Goal: Transaction & Acquisition: Purchase product/service

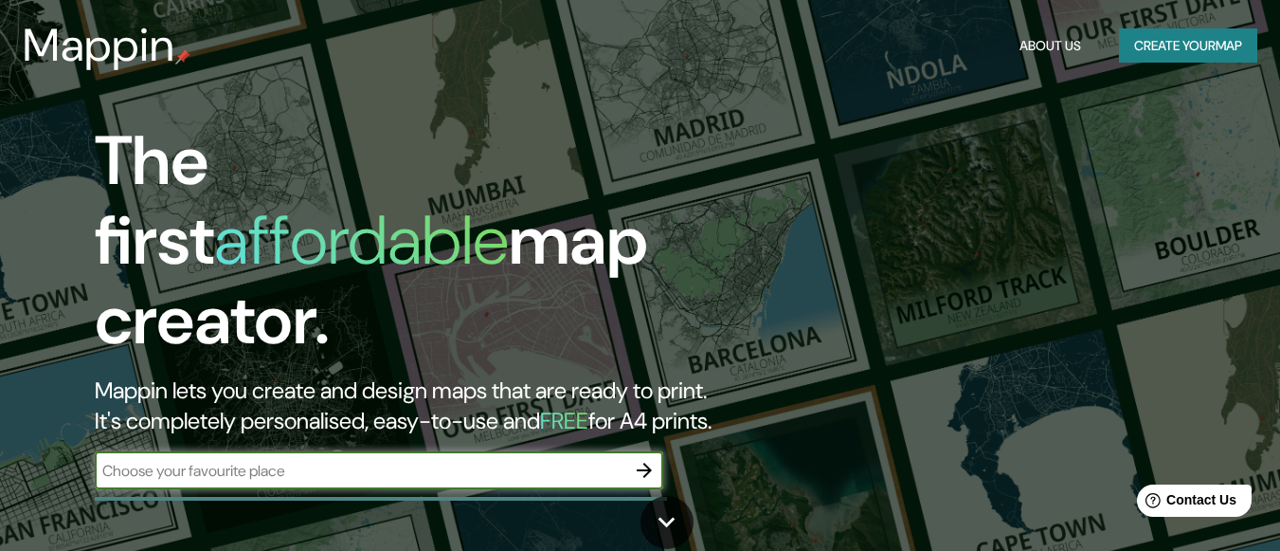
click at [569, 460] on input "text" at bounding box center [360, 471] width 531 height 22
type input "[GEOGRAPHIC_DATA], [GEOGRAPHIC_DATA]"
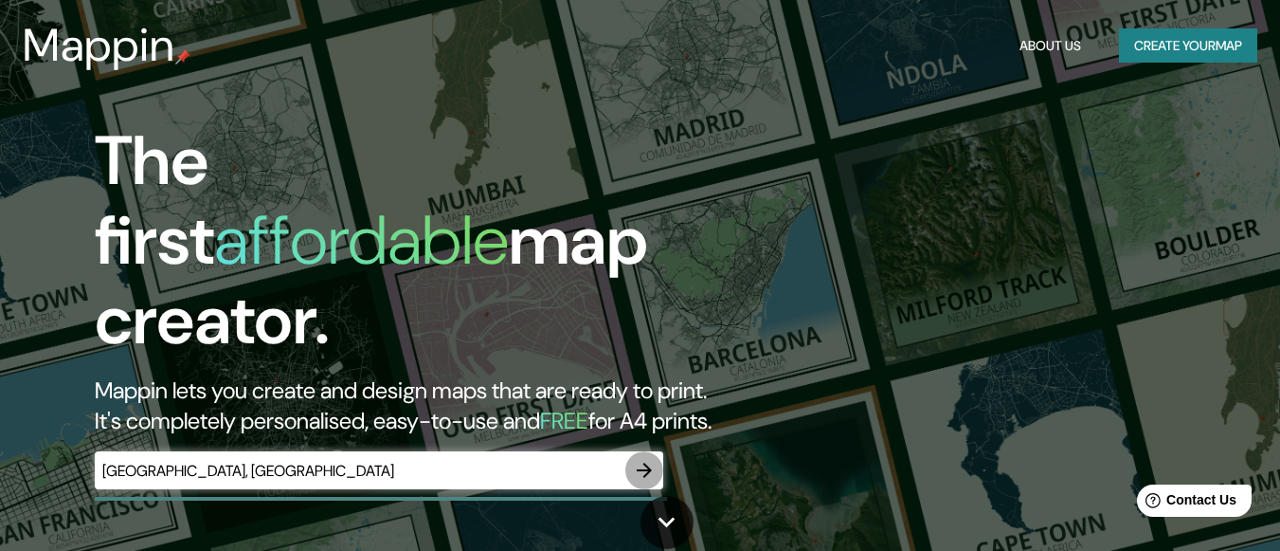
click at [641, 462] on icon "button" at bounding box center [644, 469] width 15 height 15
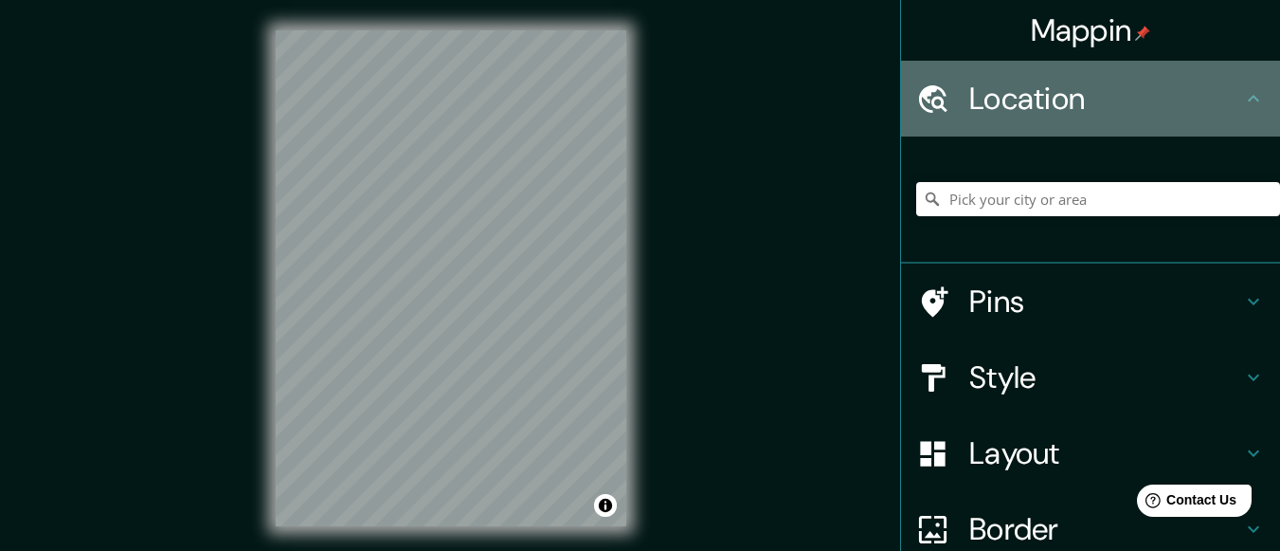
click at [1137, 106] on h4 "Location" at bounding box center [1105, 99] width 273 height 38
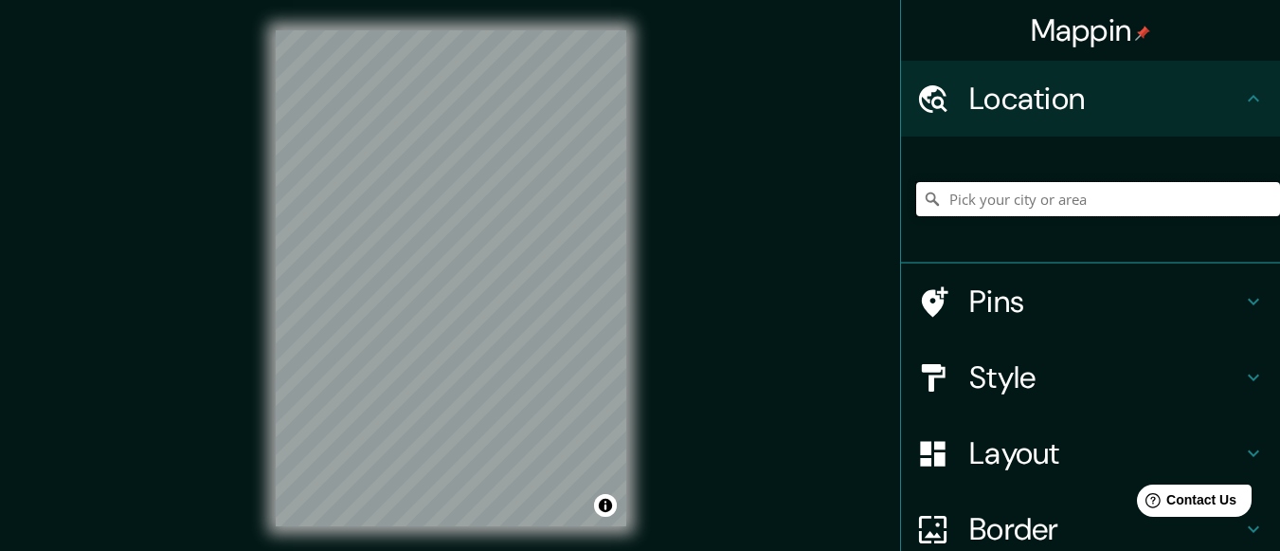
click at [1066, 211] on input "Pick your city or area" at bounding box center [1098, 199] width 364 height 34
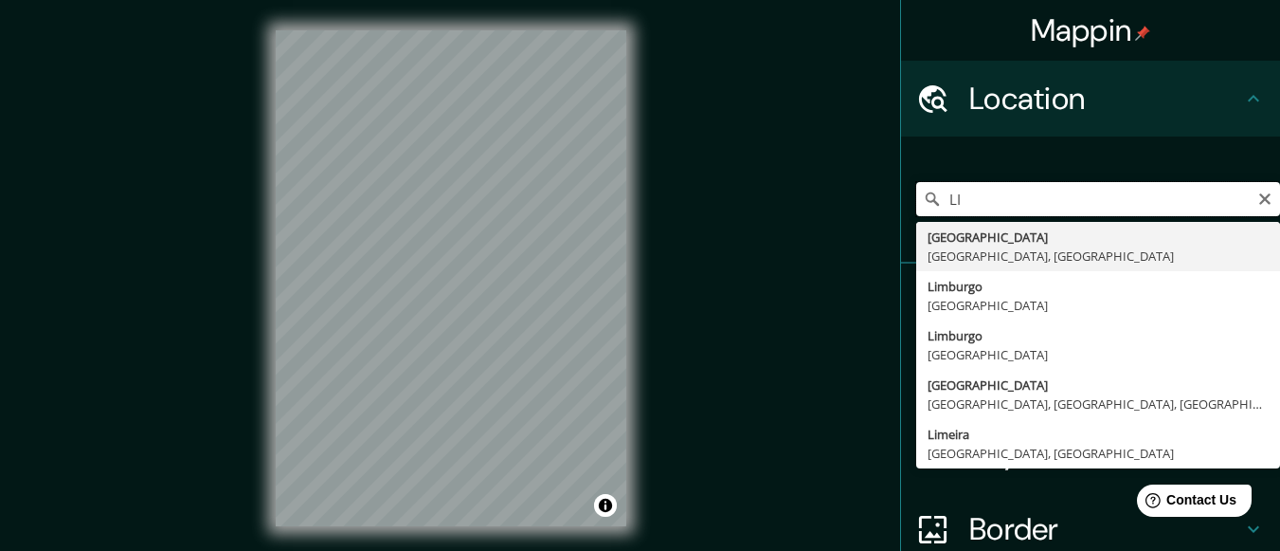
type input "L"
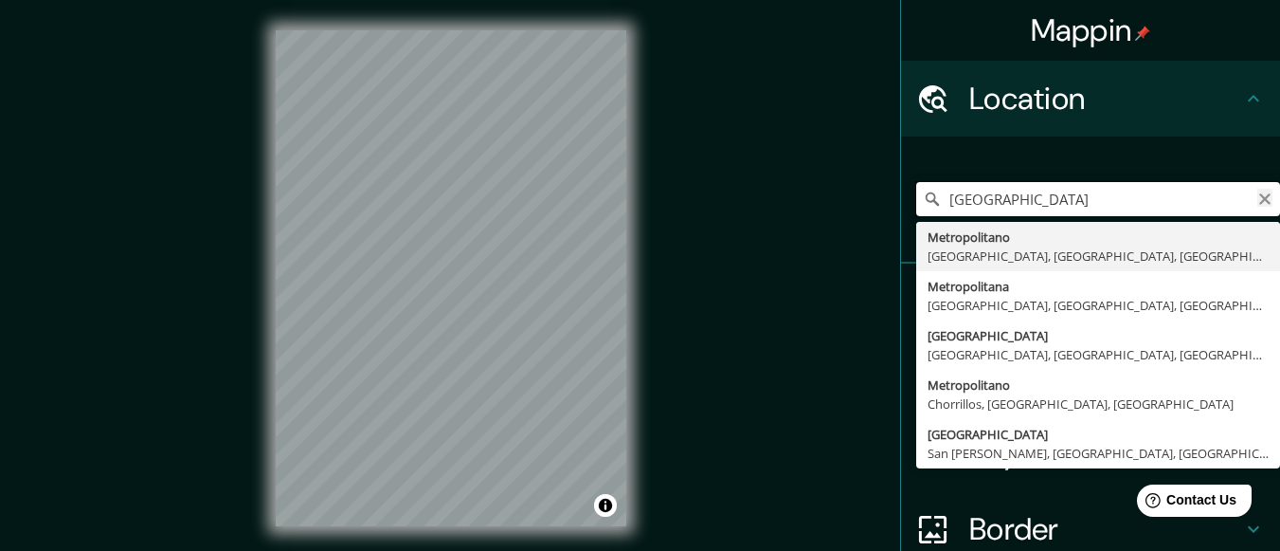
type input "[GEOGRAPHIC_DATA]"
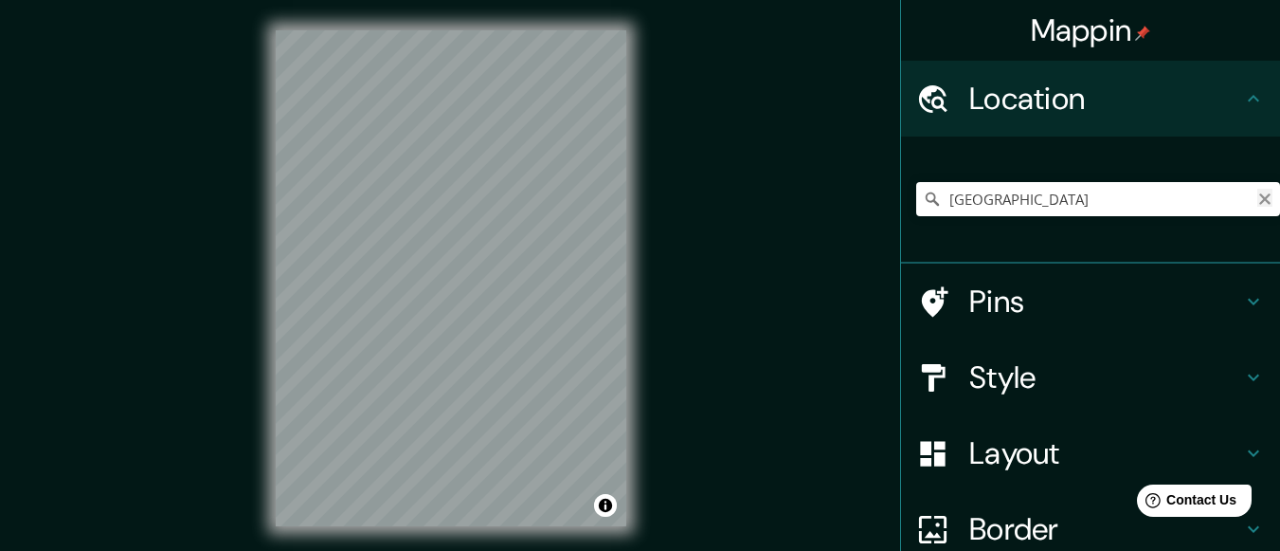
click at [1257, 198] on icon "Clear" at bounding box center [1264, 198] width 15 height 15
click at [971, 204] on input "Pick your city or area" at bounding box center [1098, 199] width 364 height 34
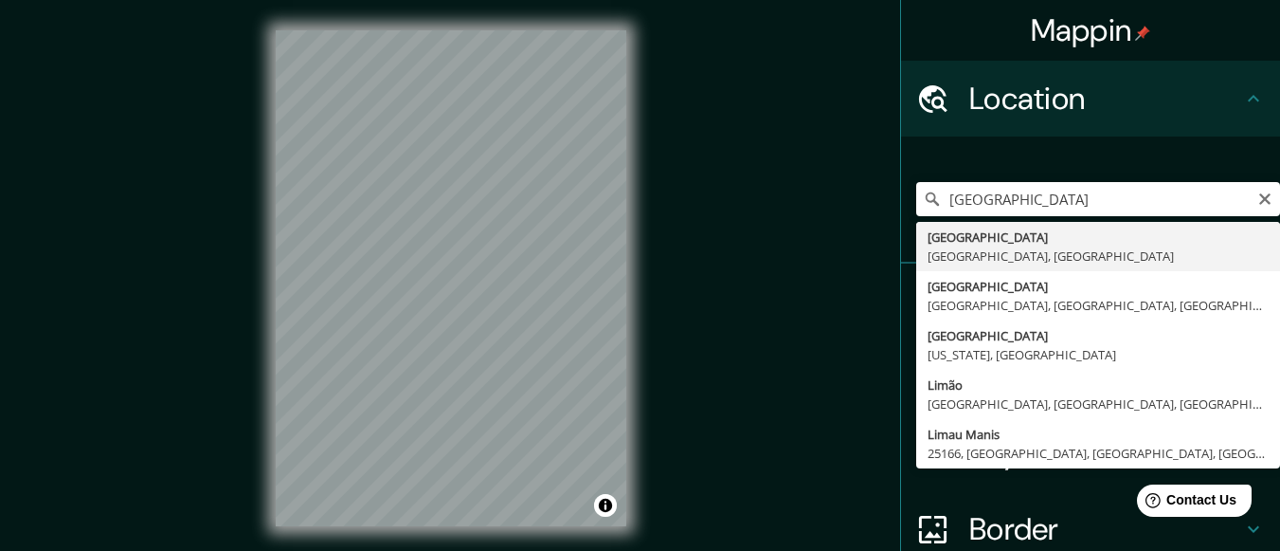
type input "[GEOGRAPHIC_DATA], [GEOGRAPHIC_DATA], [GEOGRAPHIC_DATA]"
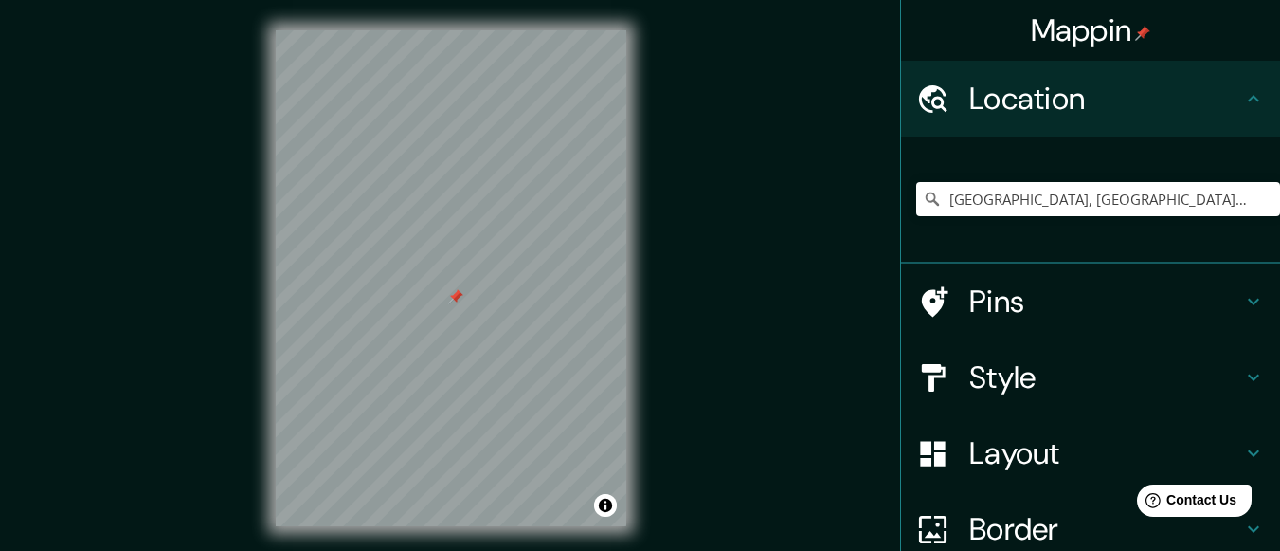
click at [458, 296] on div at bounding box center [455, 296] width 15 height 15
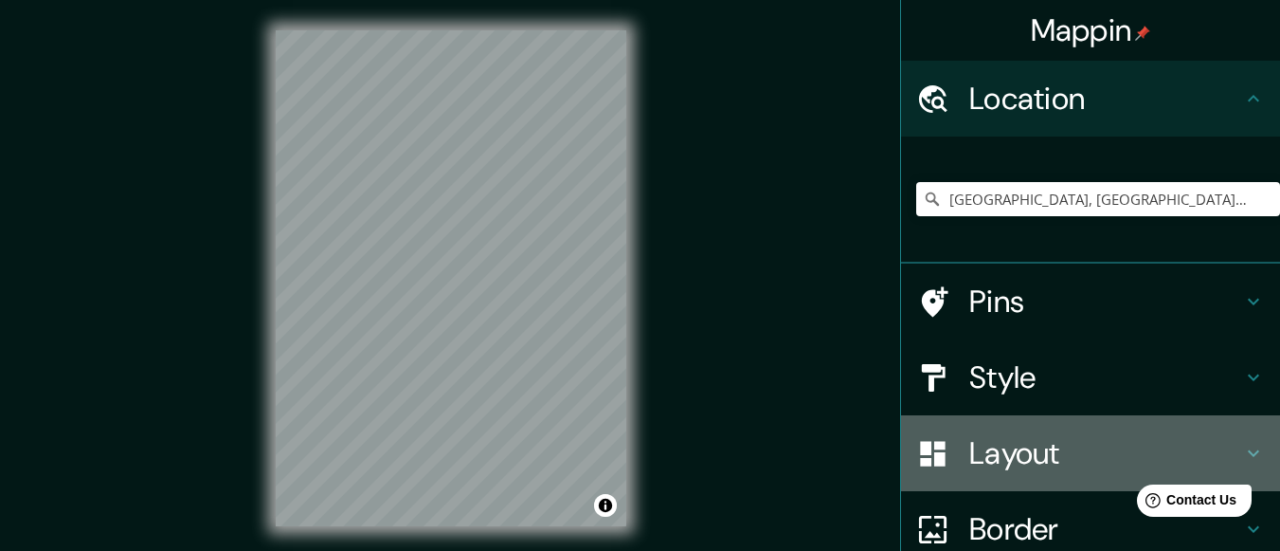
click at [1123, 447] on h4 "Layout" at bounding box center [1105, 453] width 273 height 38
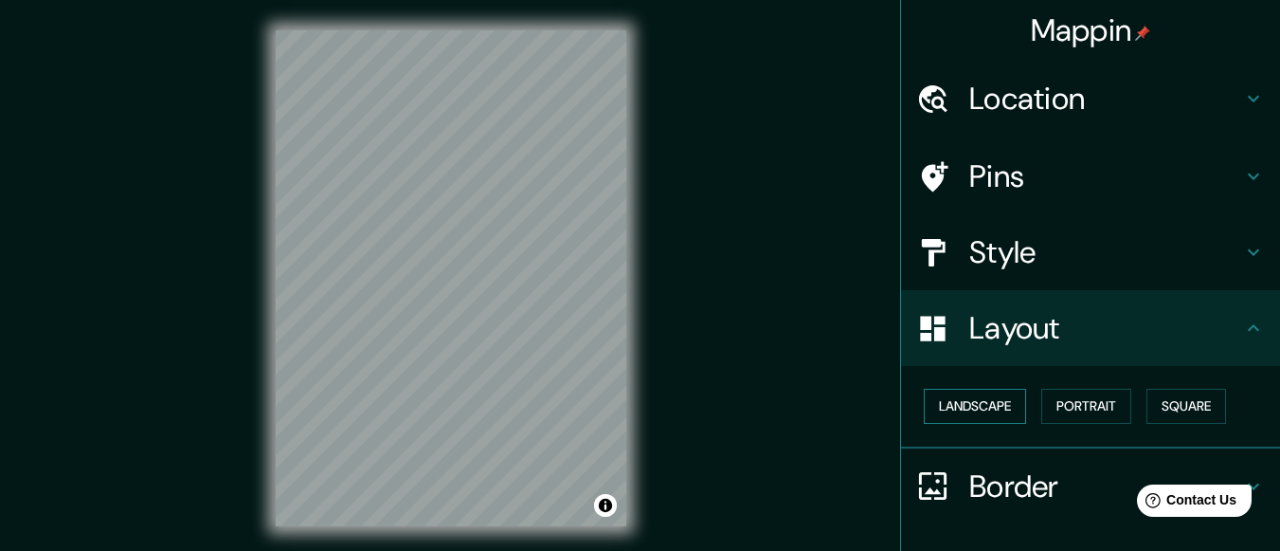
click at [1000, 406] on button "Landscape" at bounding box center [975, 406] width 102 height 35
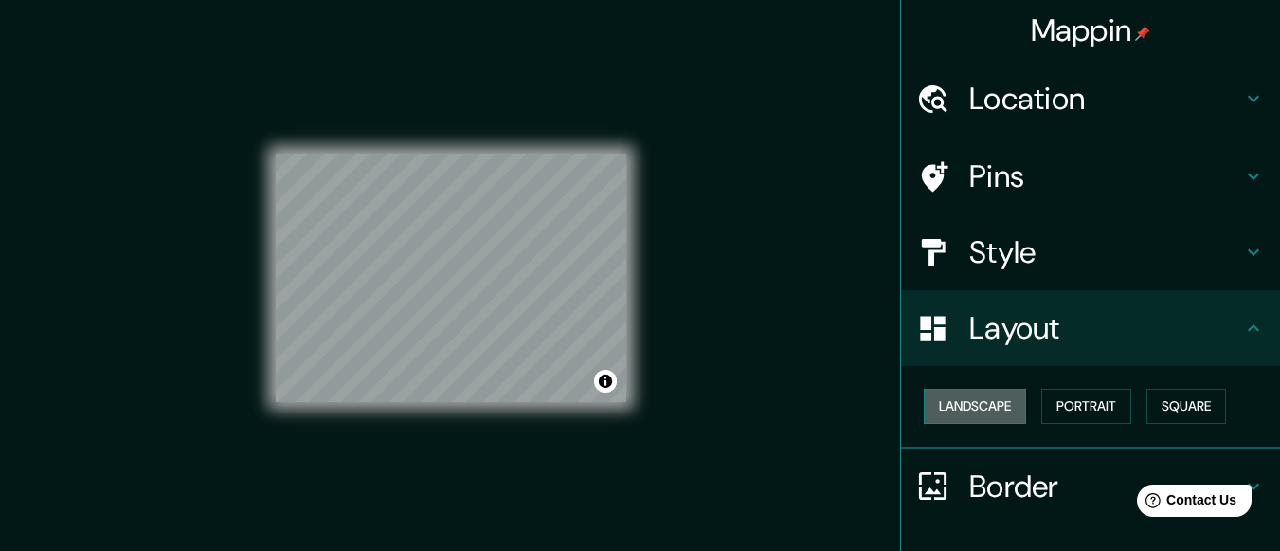
click at [1000, 406] on button "Landscape" at bounding box center [975, 406] width 102 height 35
click at [1097, 402] on button "Portrait" at bounding box center [1086, 406] width 90 height 35
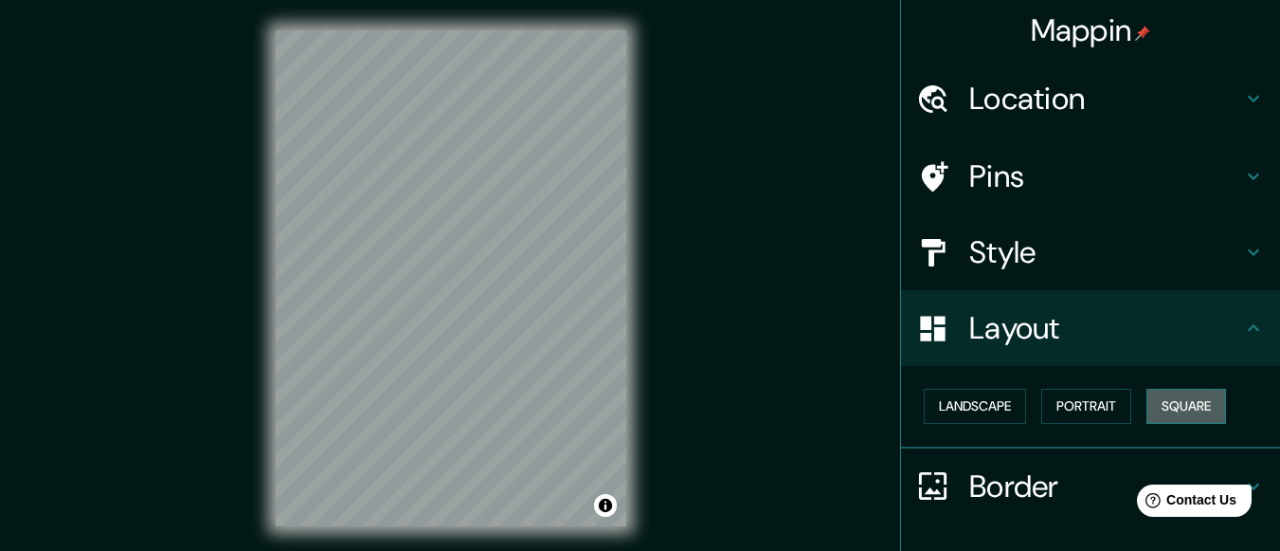
click at [1163, 398] on button "Square" at bounding box center [1187, 406] width 80 height 35
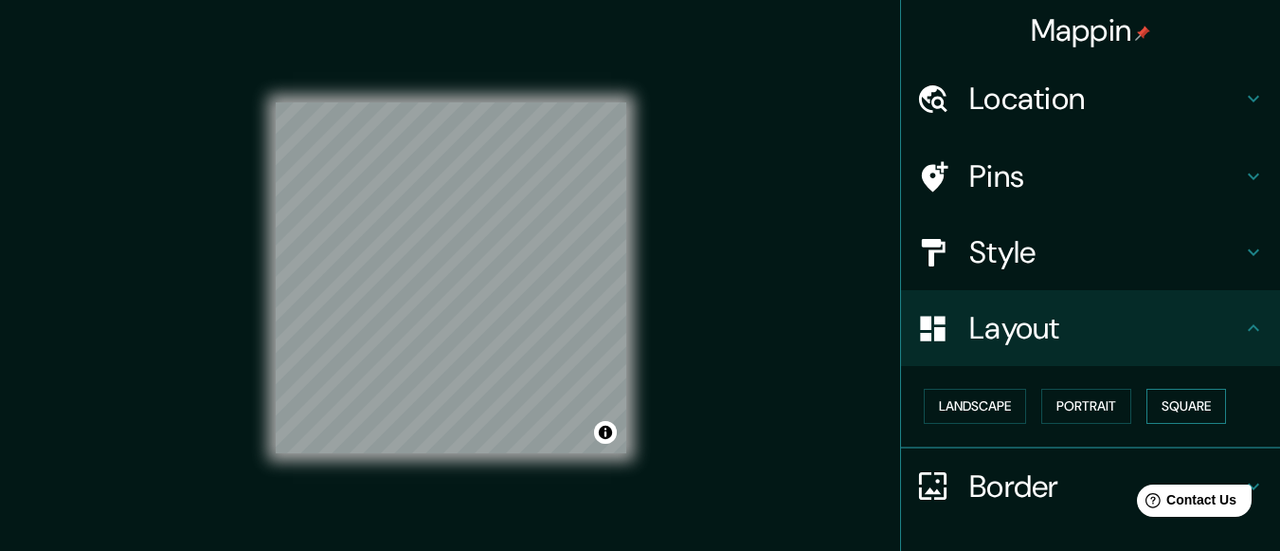
click at [1163, 398] on button "Square" at bounding box center [1187, 406] width 80 height 35
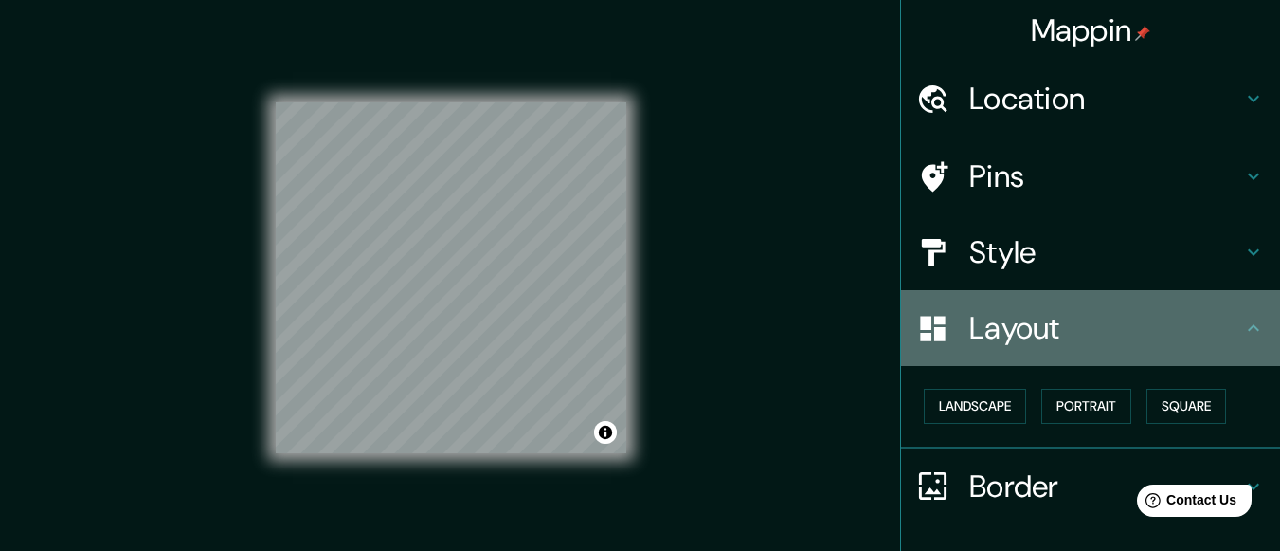
click at [1167, 305] on div "Layout" at bounding box center [1090, 328] width 379 height 76
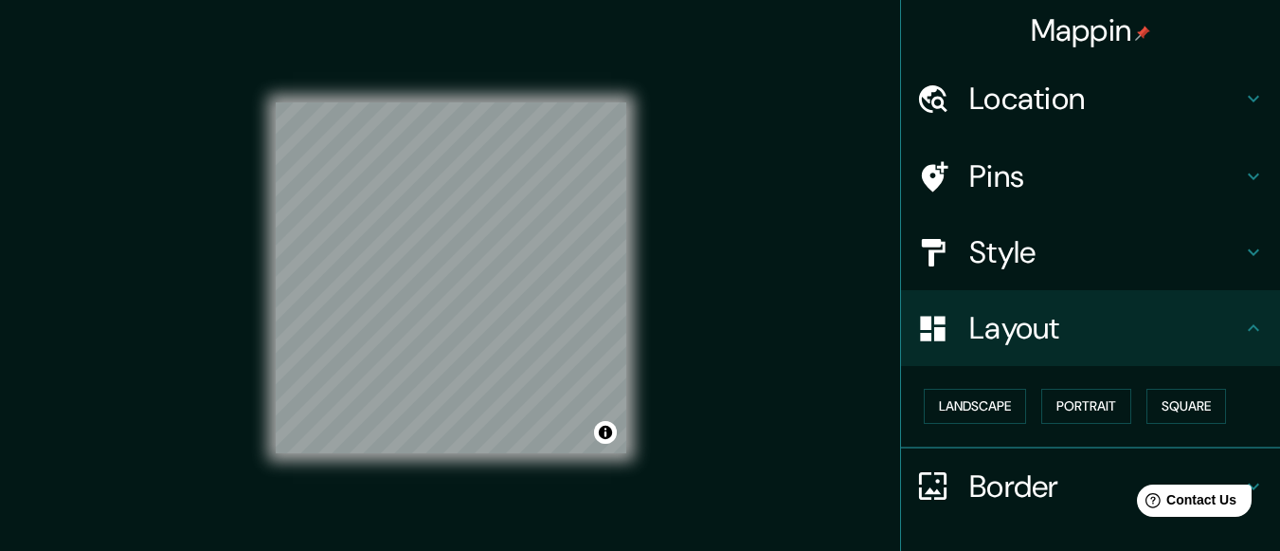
click at [1191, 239] on h4 "Style" at bounding box center [1105, 252] width 273 height 38
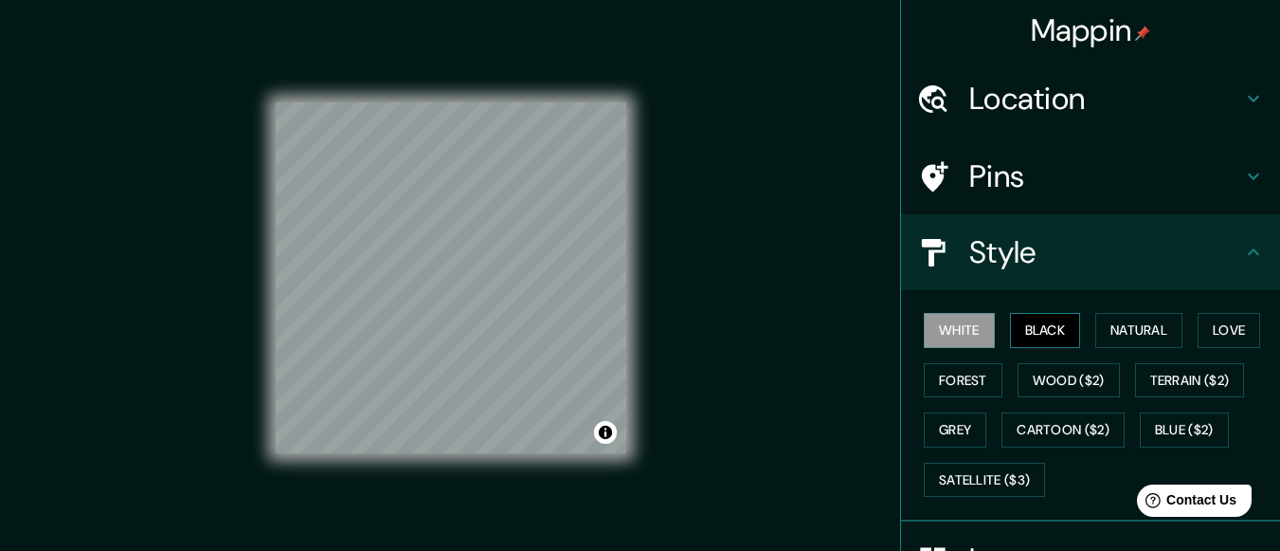
click at [1040, 335] on button "Black" at bounding box center [1045, 330] width 71 height 35
click at [1113, 327] on button "Natural" at bounding box center [1138, 330] width 87 height 35
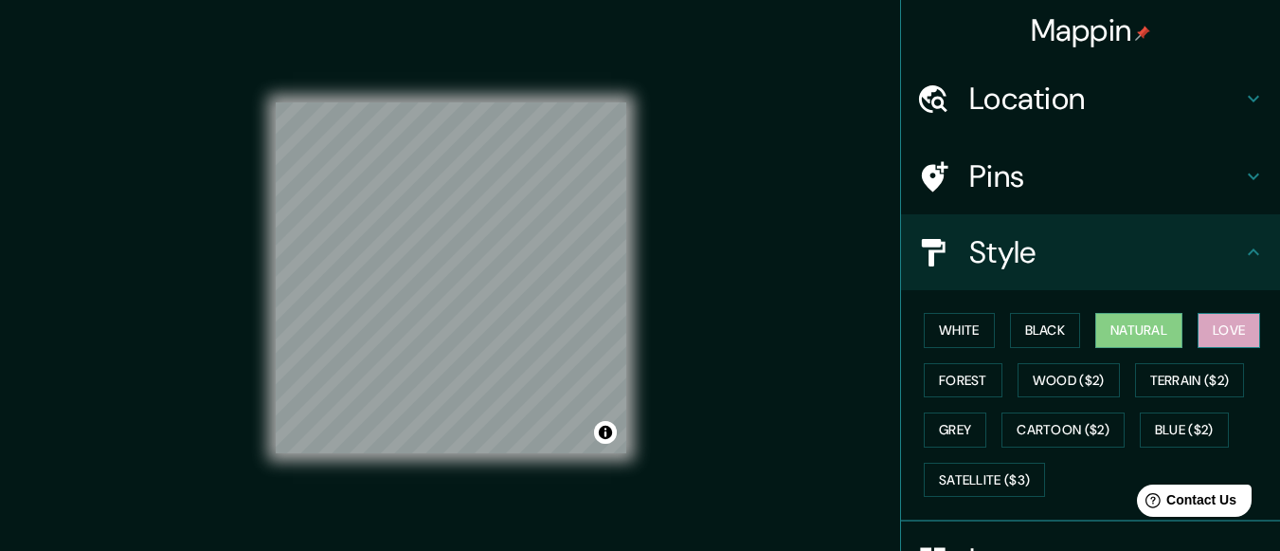
click at [1205, 322] on button "Love" at bounding box center [1229, 330] width 63 height 35
click at [961, 382] on button "Forest" at bounding box center [963, 380] width 79 height 35
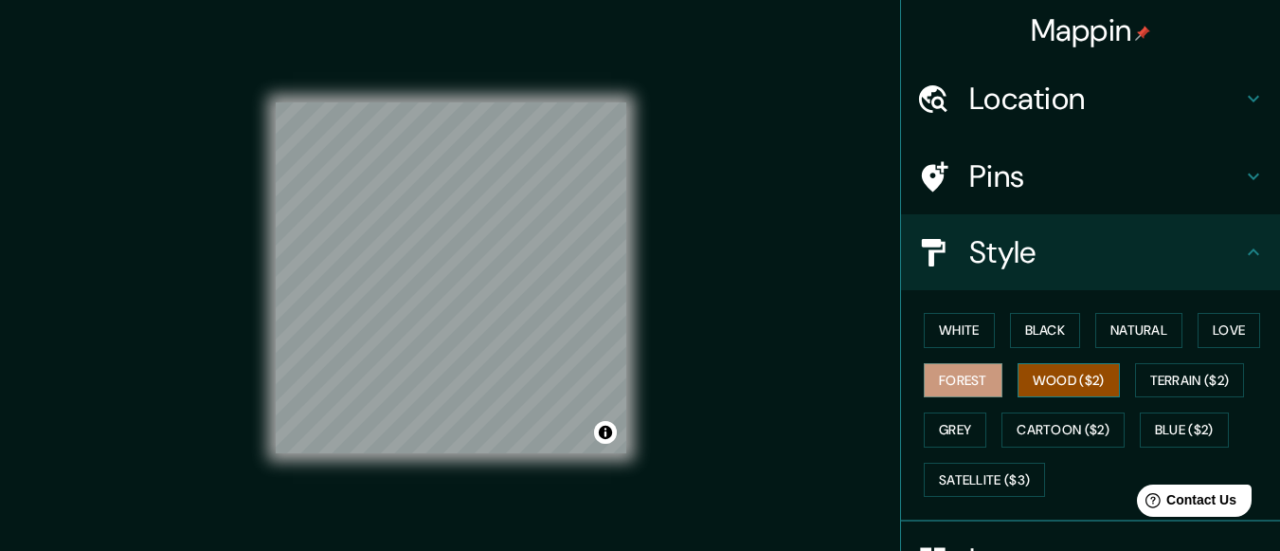
click at [1022, 382] on button "Wood ($2)" at bounding box center [1069, 380] width 102 height 35
click at [924, 434] on button "Grey" at bounding box center [955, 429] width 63 height 35
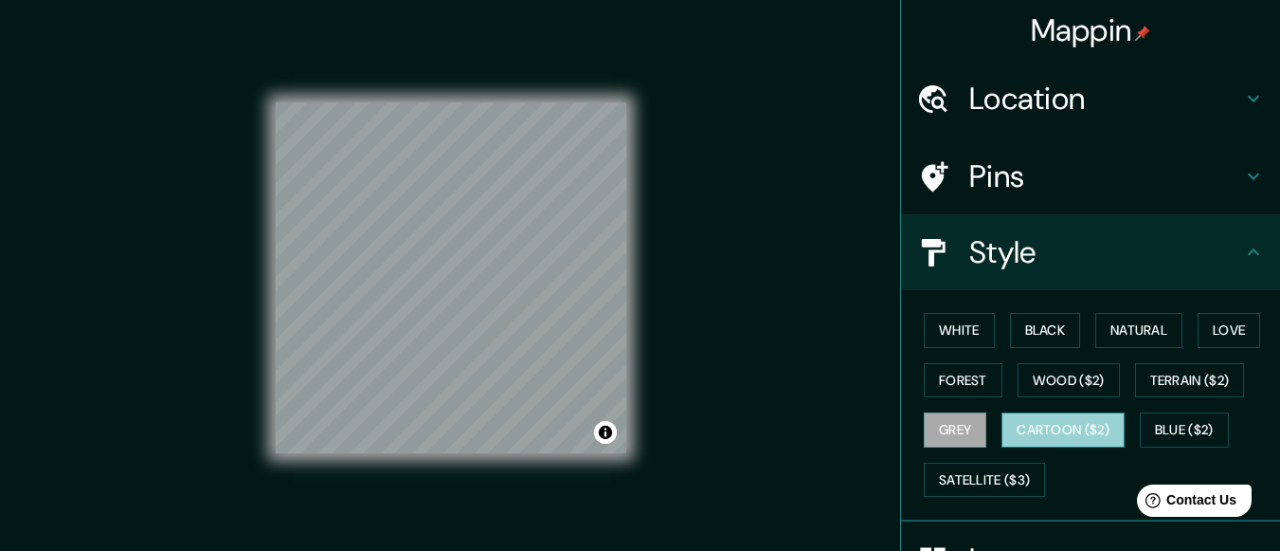
click at [1018, 431] on button "Cartoon ($2)" at bounding box center [1063, 429] width 123 height 35
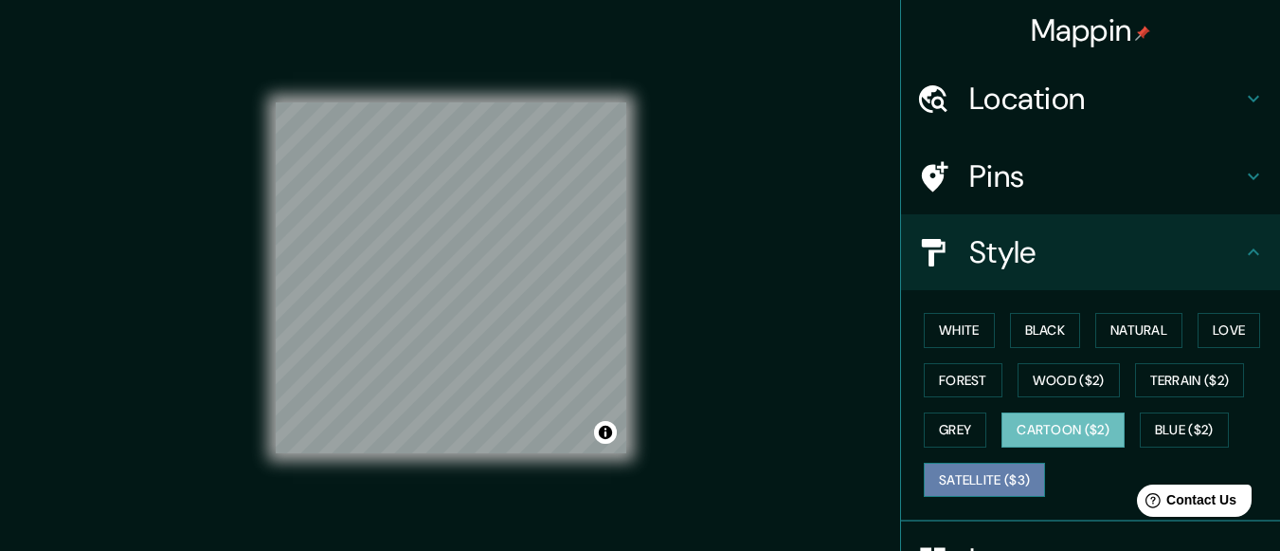
click at [996, 470] on button "Satellite ($3)" at bounding box center [984, 479] width 121 height 35
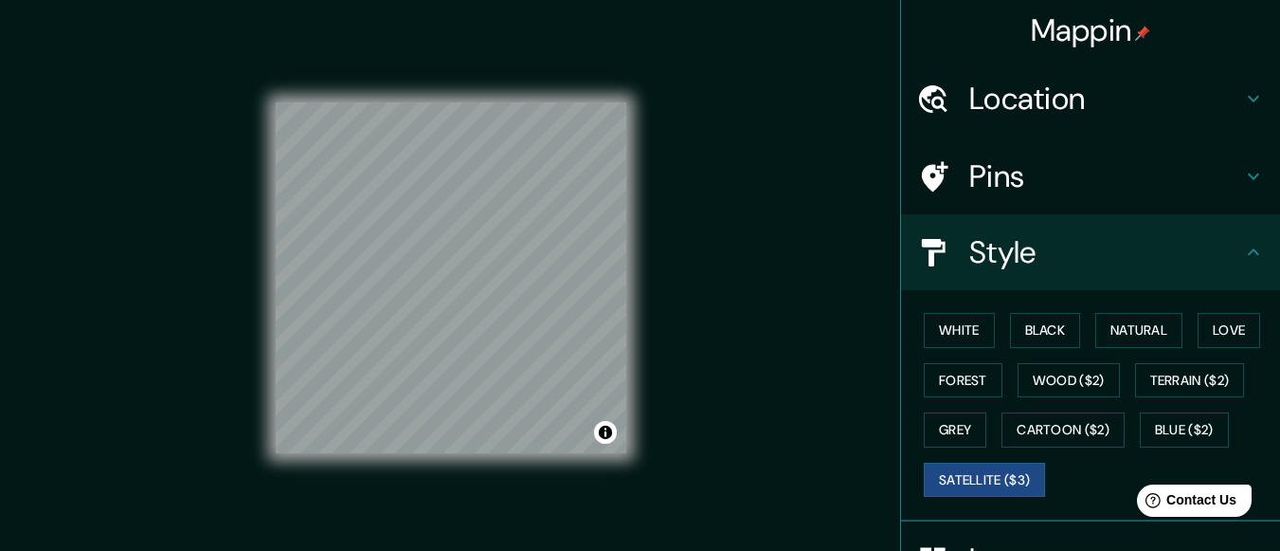
click at [1182, 411] on div "White Black Natural Love Forest Wood ($2) Terrain ($2) Grey Cartoon ($2) Blue (…" at bounding box center [1098, 404] width 364 height 199
click at [1182, 428] on button "Blue ($2)" at bounding box center [1184, 429] width 89 height 35
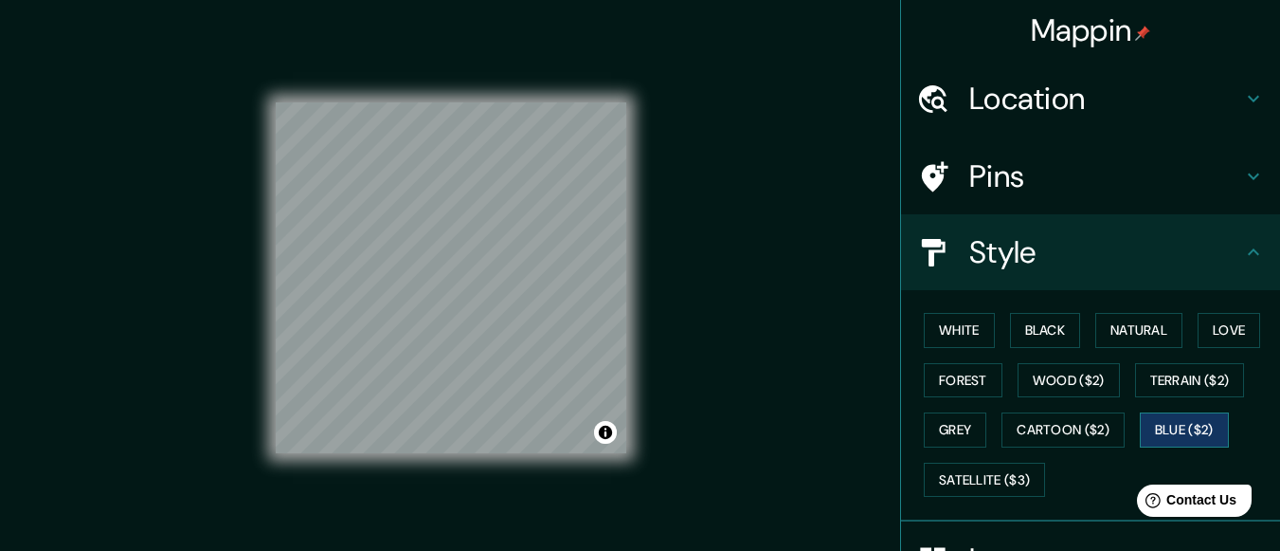
click at [1182, 428] on button "Blue ($2)" at bounding box center [1184, 429] width 89 height 35
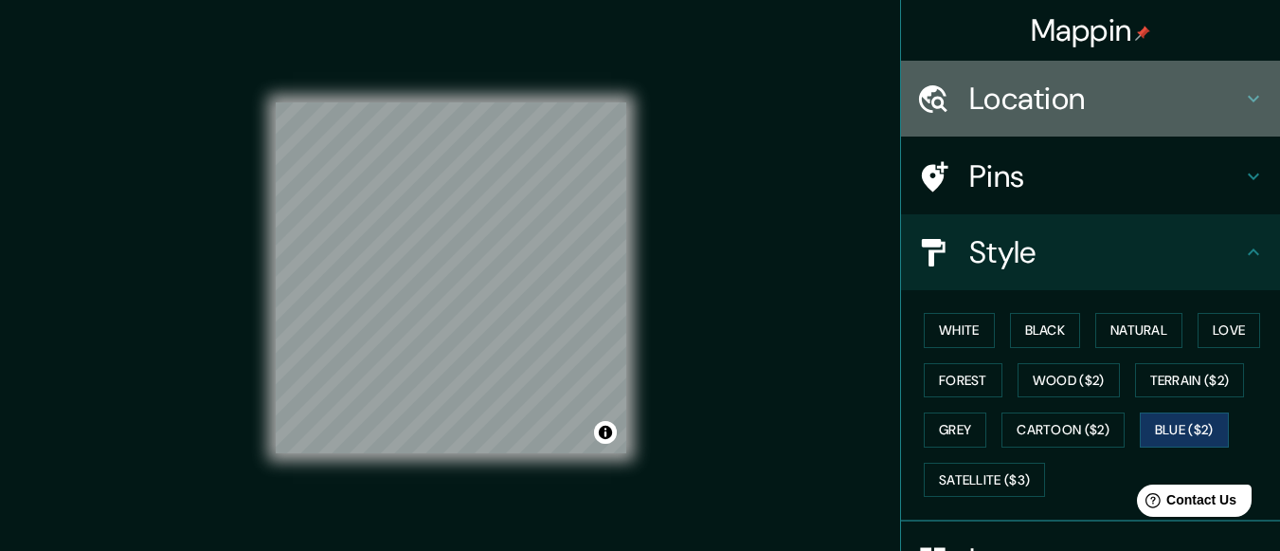
click at [1098, 83] on h4 "Location" at bounding box center [1105, 99] width 273 height 38
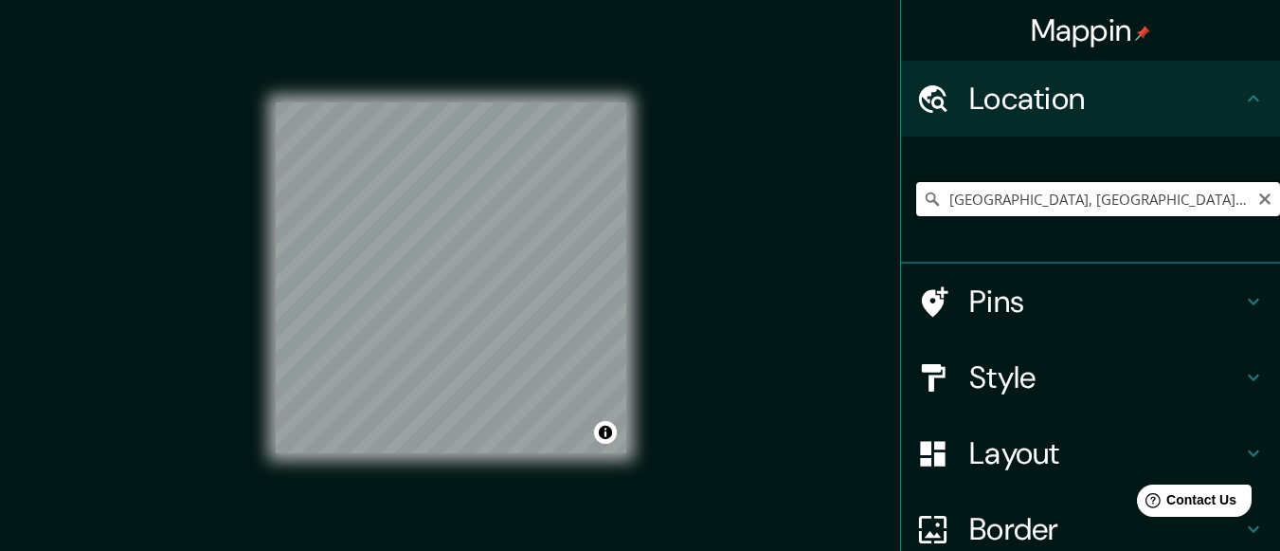
click at [1047, 205] on input "[GEOGRAPHIC_DATA], [GEOGRAPHIC_DATA], [GEOGRAPHIC_DATA]" at bounding box center [1098, 199] width 364 height 34
click at [1128, 201] on input "[GEOGRAPHIC_DATA], [GEOGRAPHIC_DATA], [GEOGRAPHIC_DATA]" at bounding box center [1098, 199] width 364 height 34
drag, startPoint x: 1128, startPoint y: 201, endPoint x: 938, endPoint y: 194, distance: 189.6
click at [938, 194] on input "[GEOGRAPHIC_DATA], [GEOGRAPHIC_DATA], [GEOGRAPHIC_DATA]" at bounding box center [1098, 199] width 364 height 34
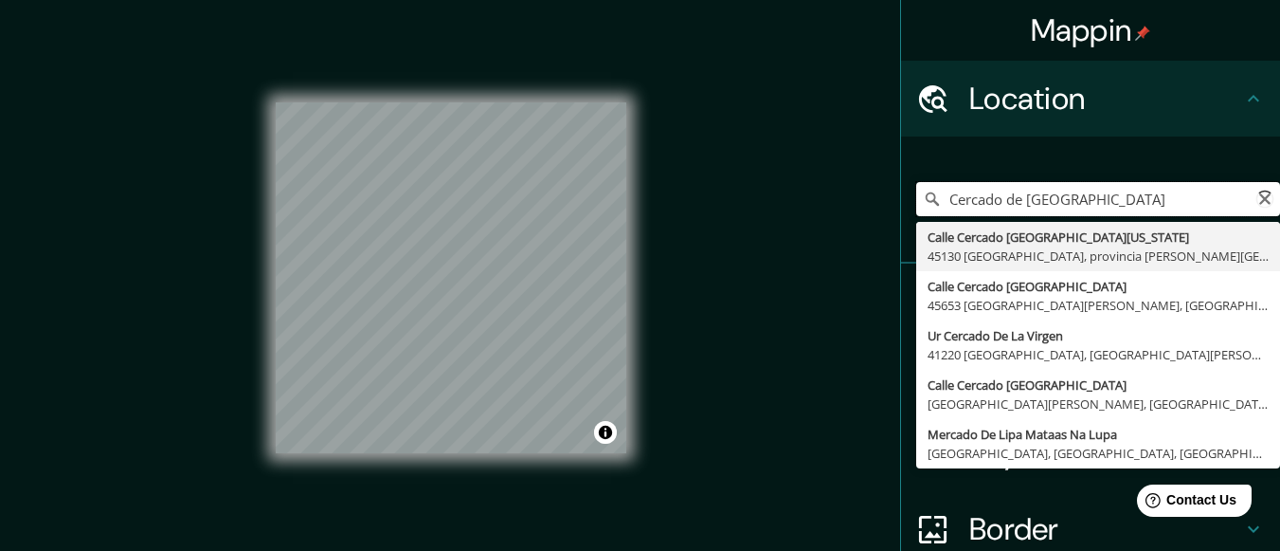
type input "Povoado [PERSON_NAME][GEOGRAPHIC_DATA], [PERSON_NAME] [PERSON_NAME] - [GEOGRAPH…"
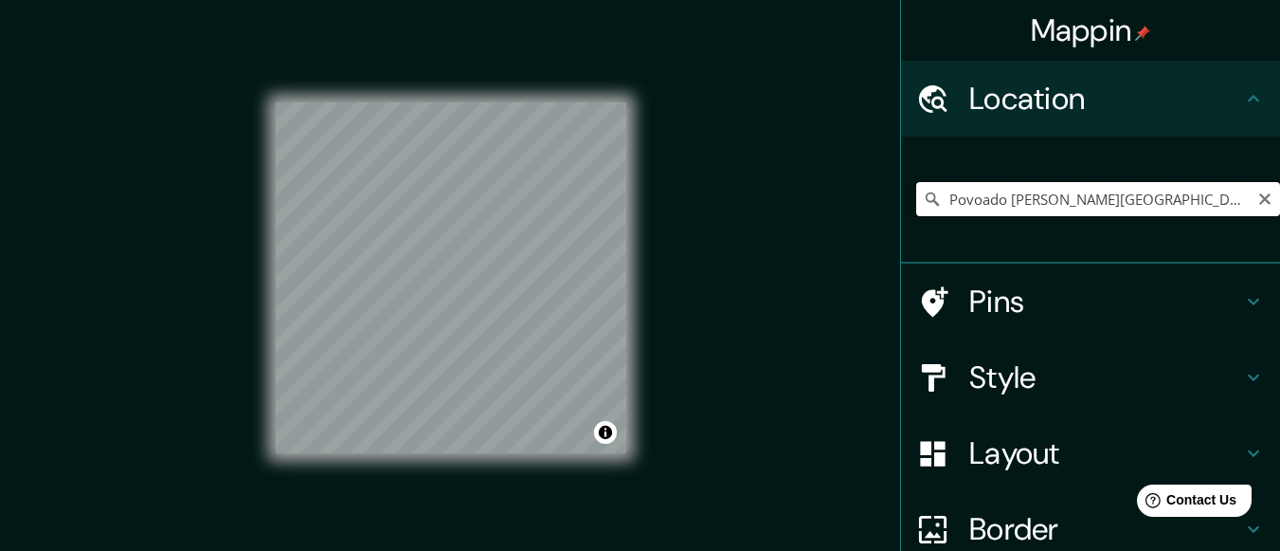
click at [1149, 195] on input "Povoado [PERSON_NAME][GEOGRAPHIC_DATA], [PERSON_NAME] [PERSON_NAME] - [GEOGRAPH…" at bounding box center [1098, 199] width 364 height 34
